Goal: Use online tool/utility: Utilize a website feature to perform a specific function

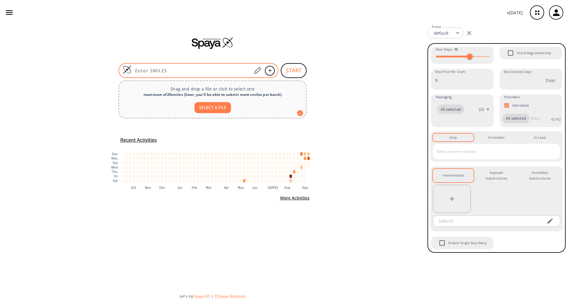
click at [221, 68] on input at bounding box center [191, 71] width 120 height 6
paste input "ClC(C1=CC2=C(N=C(O)C=C2)S1)=O"
type input "ClC(C1=CC2=C(N=C(O)C=C2)S1)=O"
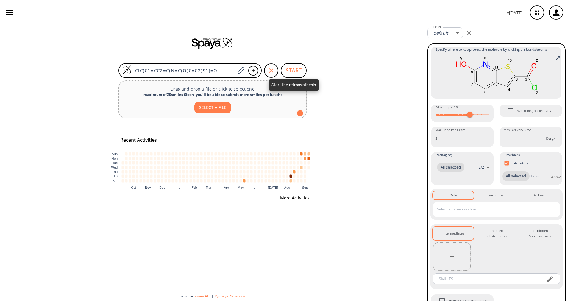
click at [288, 73] on button "START" at bounding box center [293, 70] width 26 height 15
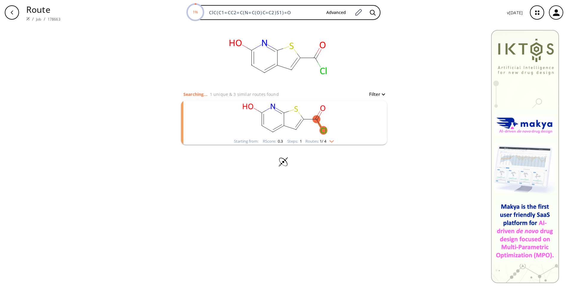
click at [332, 141] on img "clusters" at bounding box center [330, 140] width 8 height 5
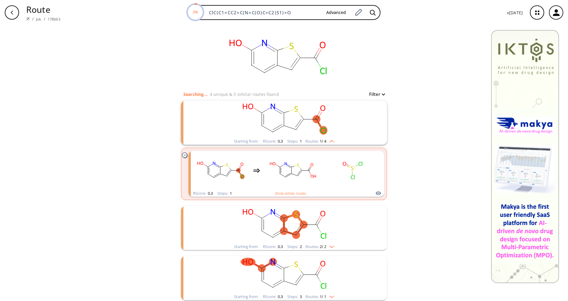
click at [316, 242] on rect "clusters" at bounding box center [283, 224] width 155 height 37
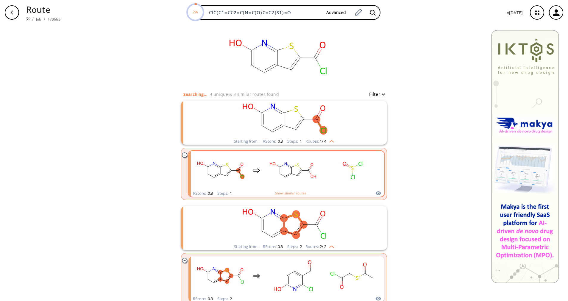
click at [320, 185] on div "clusters" at bounding box center [286, 170] width 186 height 39
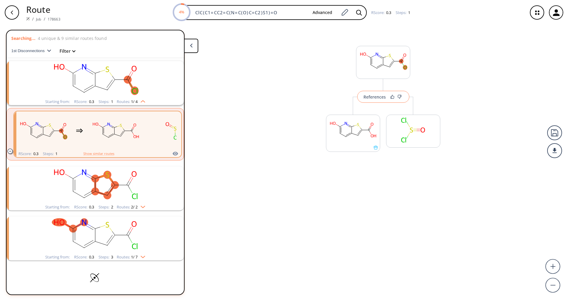
click at [372, 93] on button "References" at bounding box center [383, 97] width 52 height 12
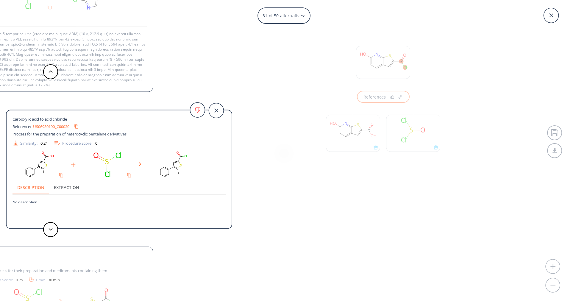
scroll to position [32, 0]
